Goal: Information Seeking & Learning: Learn about a topic

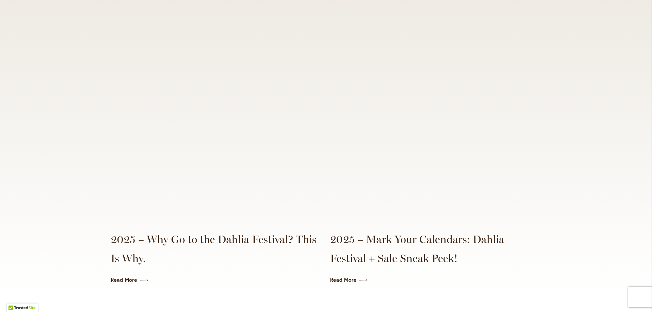
scroll to position [1518, 0]
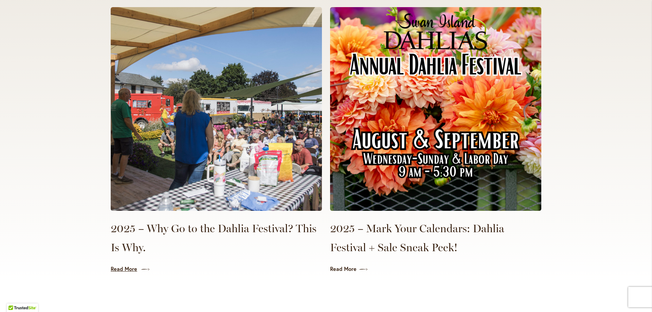
click at [127, 265] on link "Read More" at bounding box center [216, 269] width 211 height 8
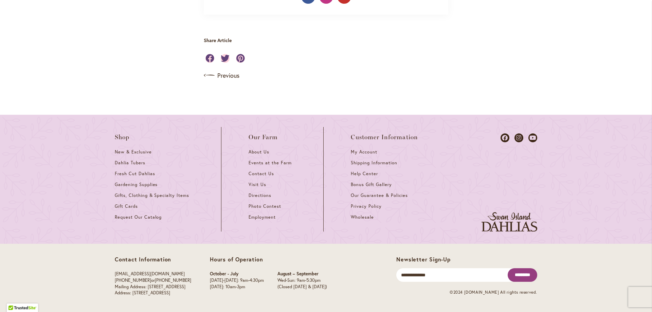
scroll to position [851, 0]
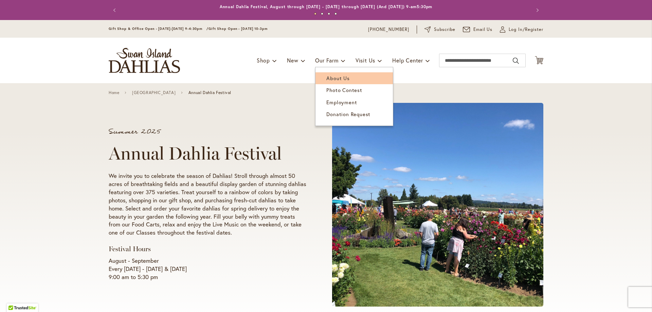
click at [332, 76] on span "About Us" at bounding box center [338, 78] width 23 height 7
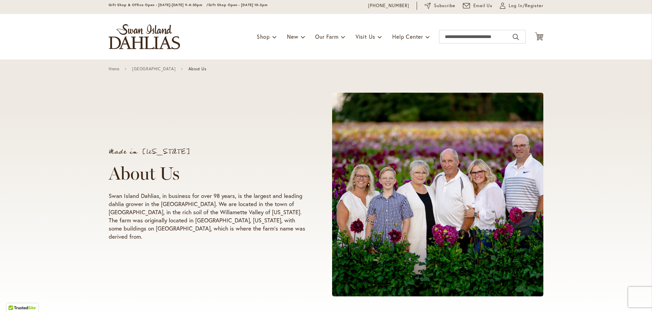
scroll to position [13, 0]
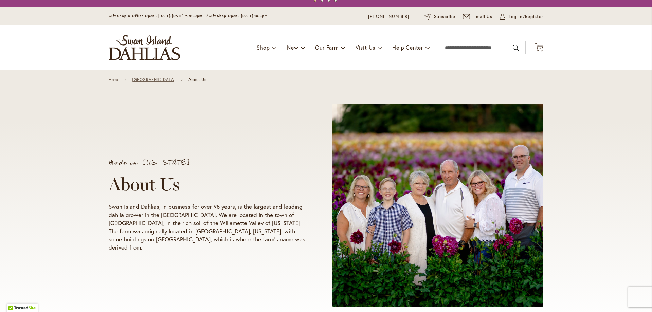
click at [161, 77] on link "[GEOGRAPHIC_DATA]" at bounding box center [153, 79] width 43 height 5
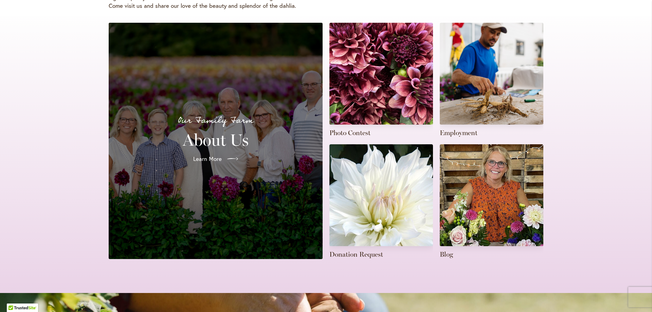
scroll to position [181, 0]
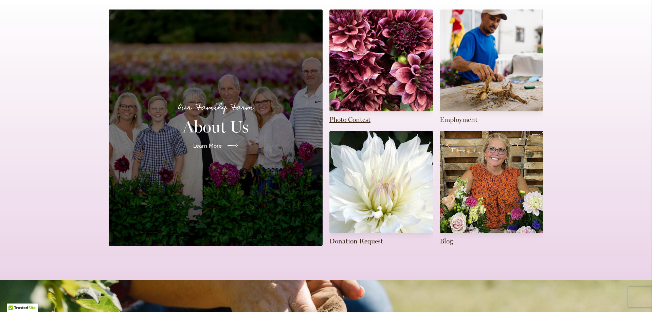
click at [352, 119] on link at bounding box center [382, 67] width 104 height 115
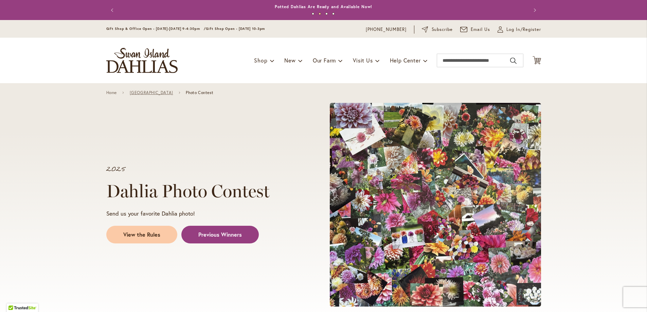
click at [160, 92] on link "Swan Island Dahlias Farm" at bounding box center [151, 92] width 43 height 5
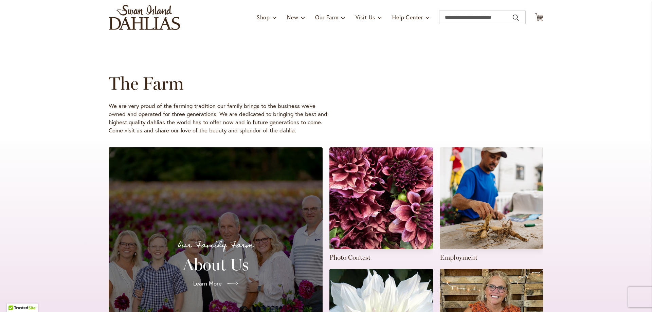
scroll to position [20, 0]
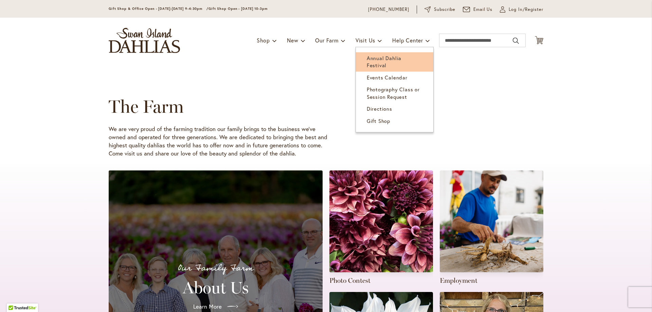
click at [372, 54] on link "Annual Dahlia Festival" at bounding box center [394, 61] width 77 height 19
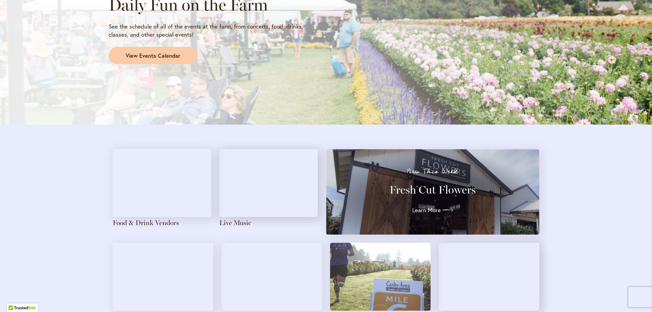
scroll to position [579, 0]
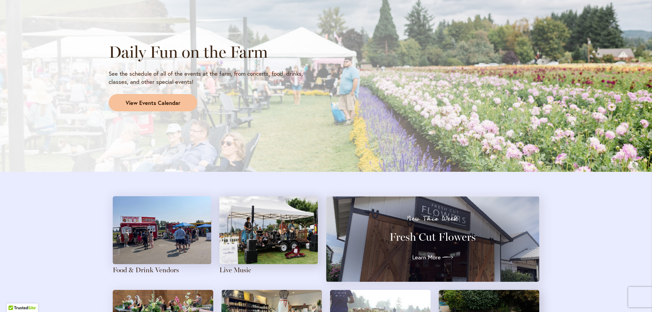
click at [141, 103] on span "View Events Calendar" at bounding box center [153, 103] width 55 height 8
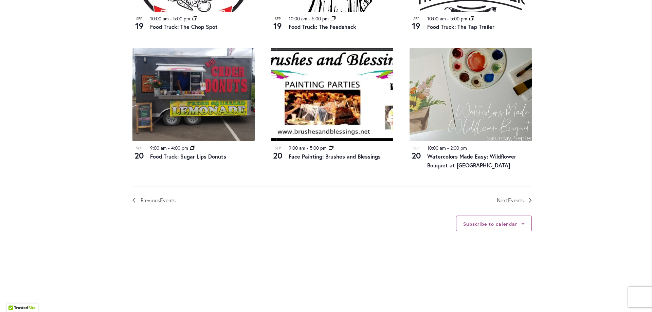
scroll to position [702, 0]
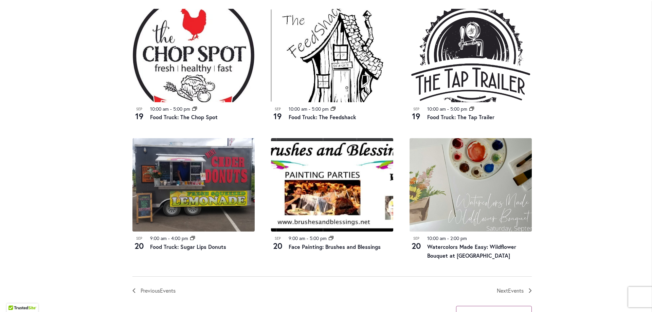
scroll to position [725, 0]
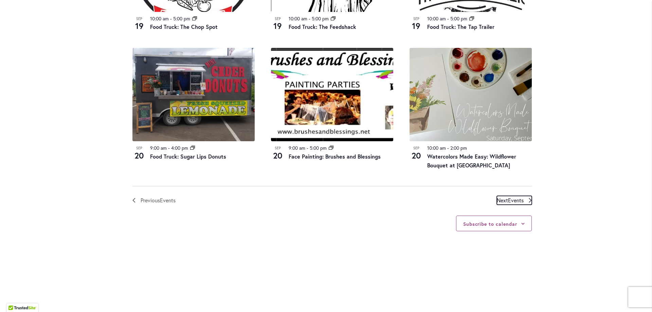
click at [498, 199] on span "Next Events" at bounding box center [510, 200] width 27 height 9
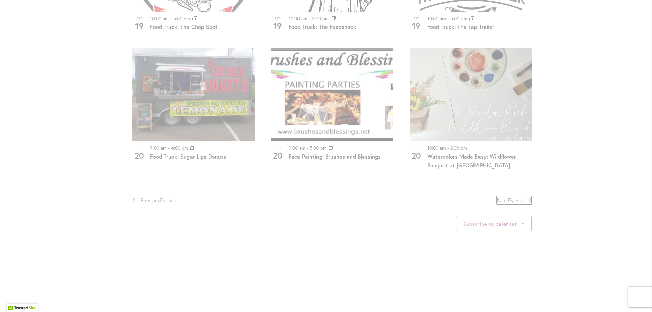
scroll to position [335, 0]
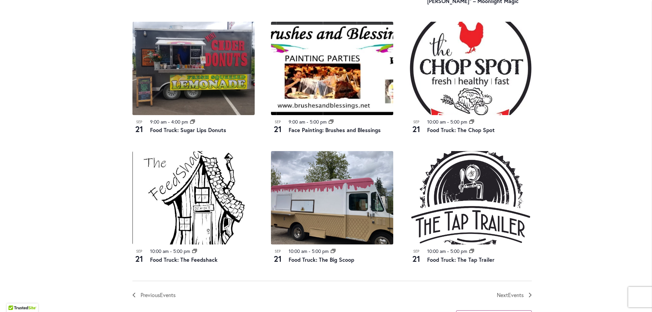
scroll to position [675, 0]
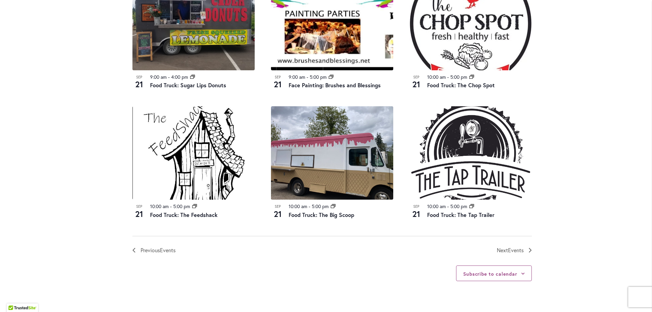
drag, startPoint x: 336, startPoint y: 276, endPoint x: 350, endPoint y: 268, distance: 15.6
click at [336, 276] on div "Subscribe to calendar Google Calendar iCalendar Outlook 365 Outlook Live Export…" at bounding box center [333, 274] width 400 height 38
click at [518, 248] on span "Events" at bounding box center [516, 250] width 16 height 7
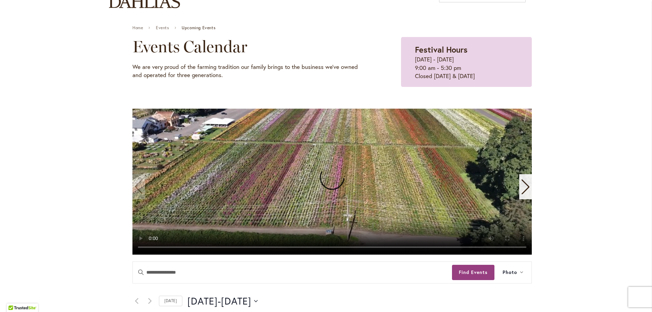
scroll to position [68, 0]
